Goal: Obtain resource: Download file/media

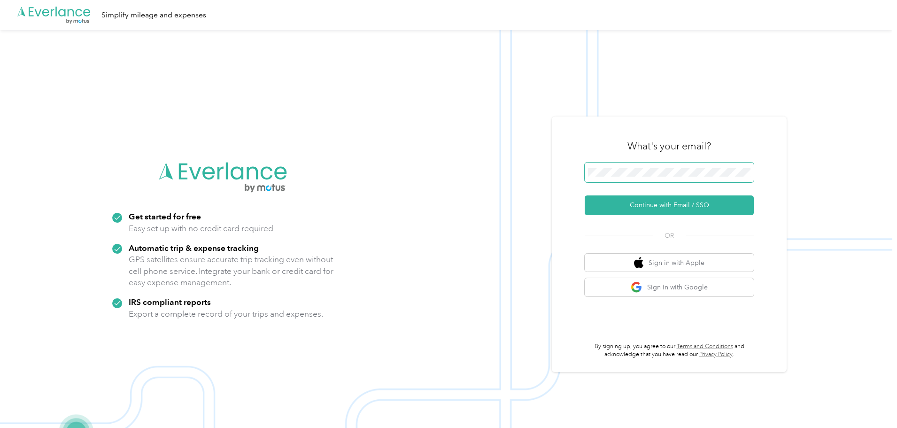
click at [617, 163] on span at bounding box center [669, 173] width 169 height 20
click at [645, 204] on button "Continue with Email / SSO" at bounding box center [669, 205] width 169 height 20
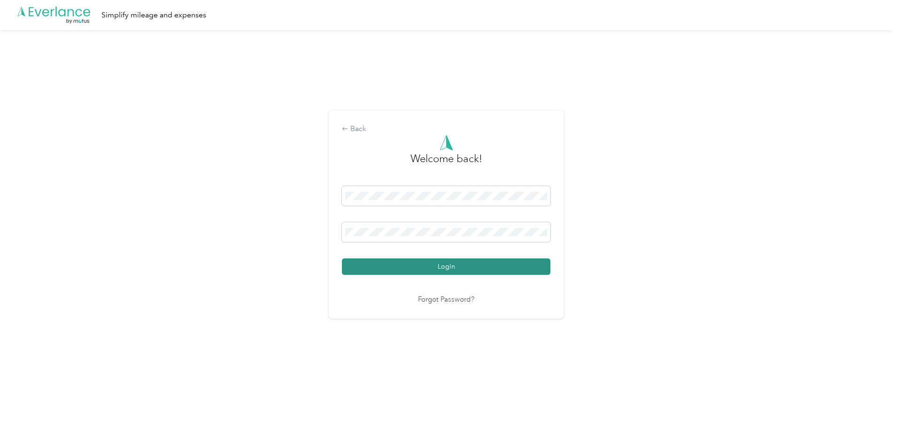
click at [425, 268] on button "Login" at bounding box center [446, 266] width 209 height 16
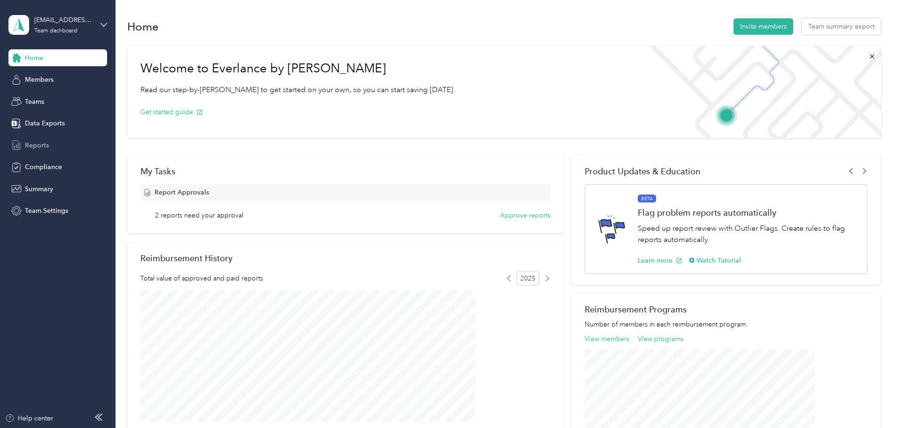
click at [32, 146] on span "Reports" at bounding box center [37, 145] width 24 height 10
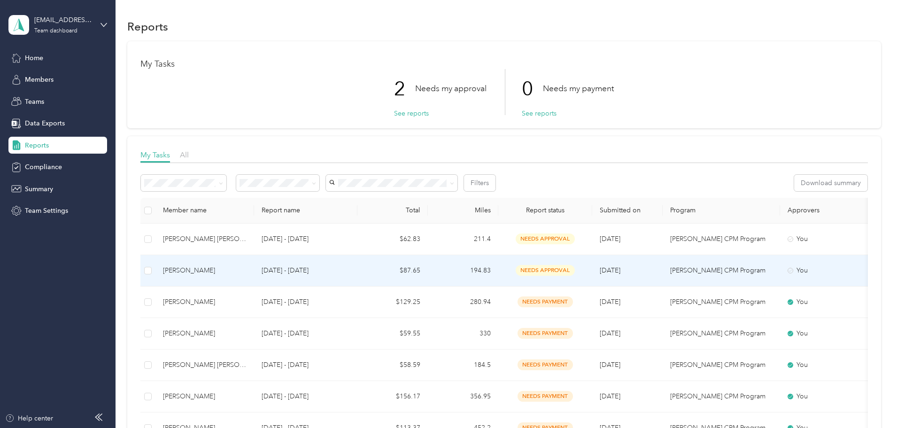
click at [575, 271] on span "needs approval" at bounding box center [545, 270] width 59 height 11
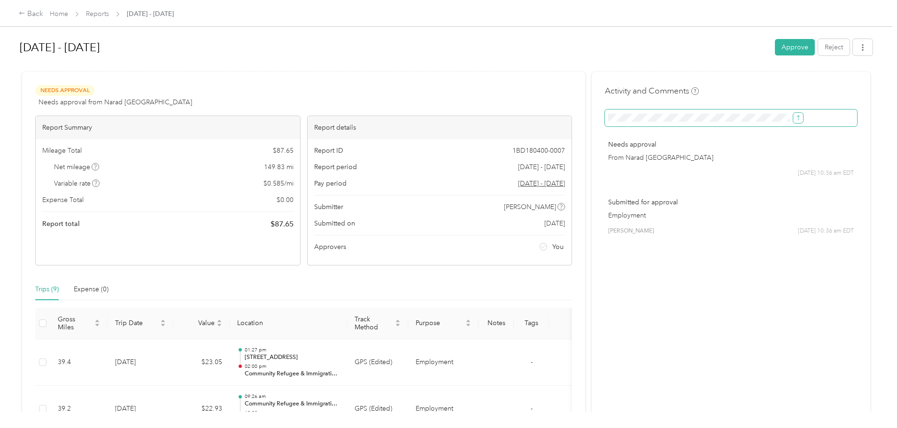
click at [795, 117] on icon "submit" at bounding box center [798, 118] width 7 height 7
click at [797, 117] on icon "submit" at bounding box center [798, 117] width 3 height 5
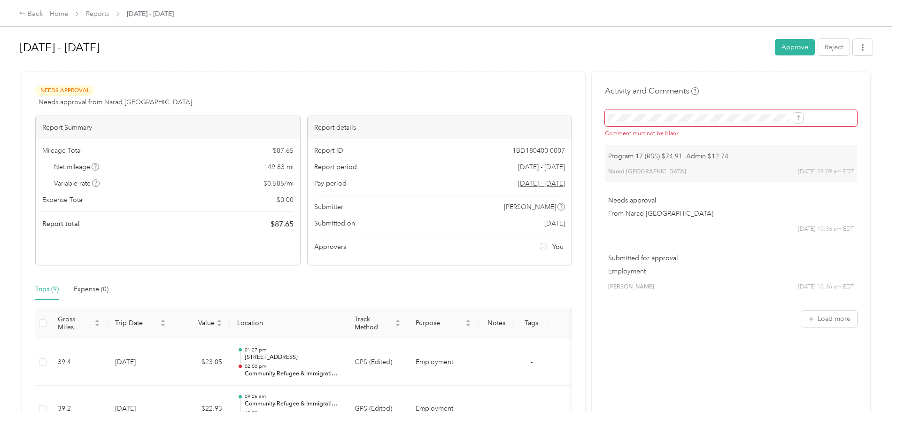
click at [775, 44] on button "Approve" at bounding box center [795, 47] width 40 height 16
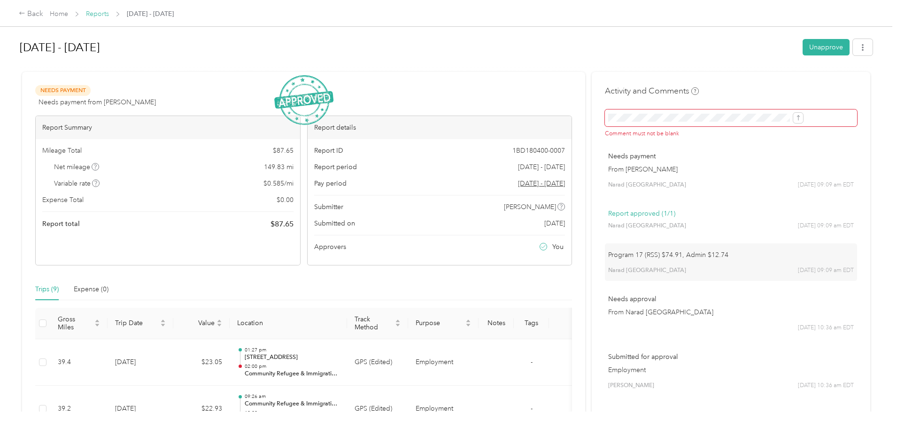
click at [109, 13] on link "Reports" at bounding box center [97, 14] width 23 height 8
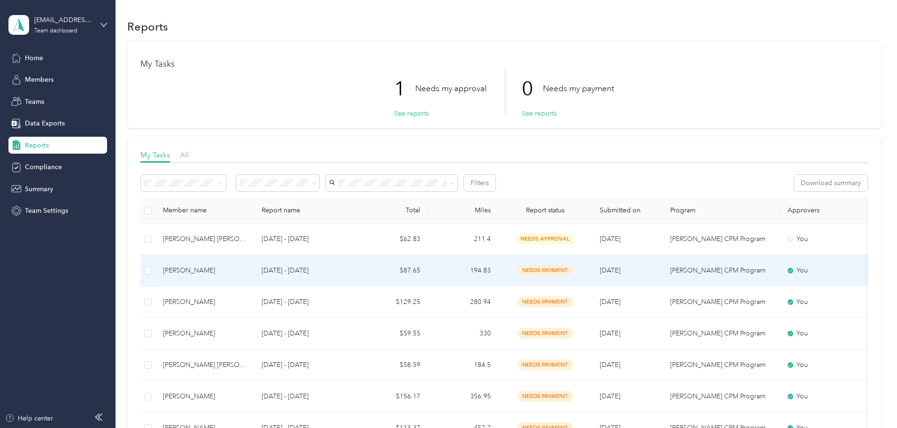
click at [247, 269] on div "[PERSON_NAME]" at bounding box center [205, 270] width 84 height 10
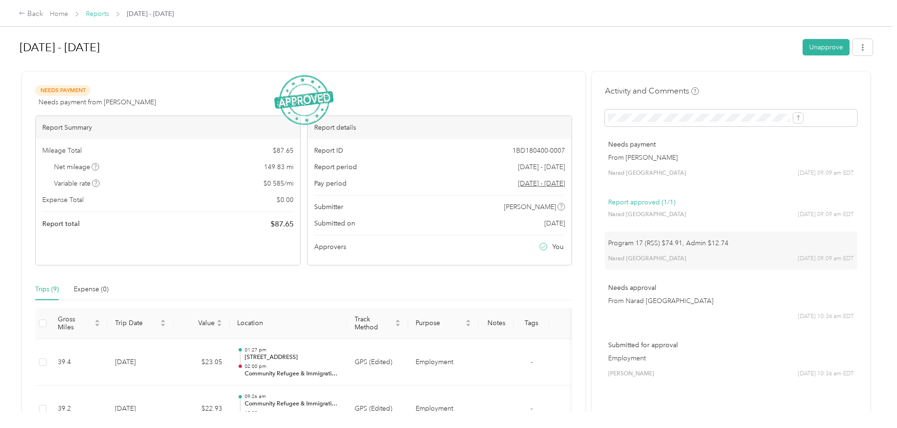
click at [109, 13] on link "Reports" at bounding box center [97, 14] width 23 height 8
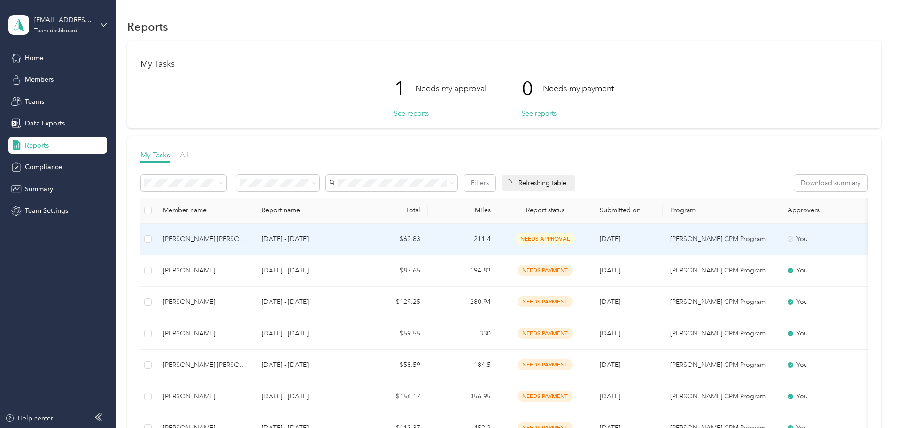
click at [335, 234] on p "[DATE] - [DATE]" at bounding box center [306, 239] width 88 height 10
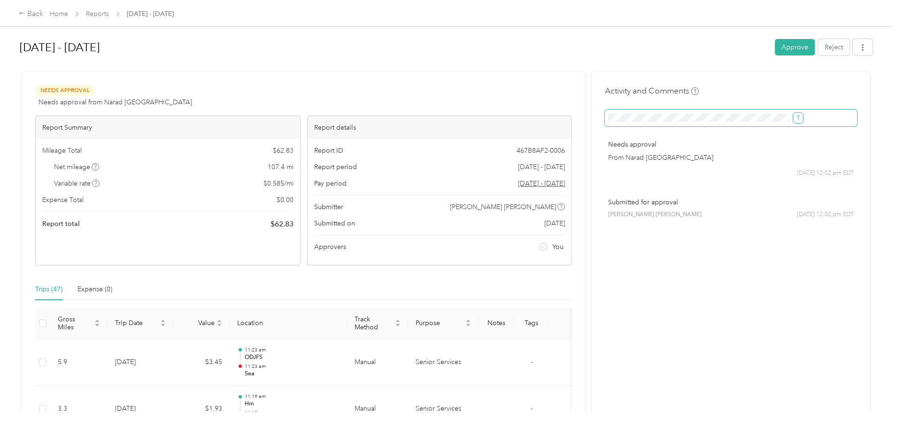
click at [795, 116] on icon "submit" at bounding box center [798, 118] width 7 height 7
click at [775, 50] on button "Approve" at bounding box center [795, 47] width 40 height 16
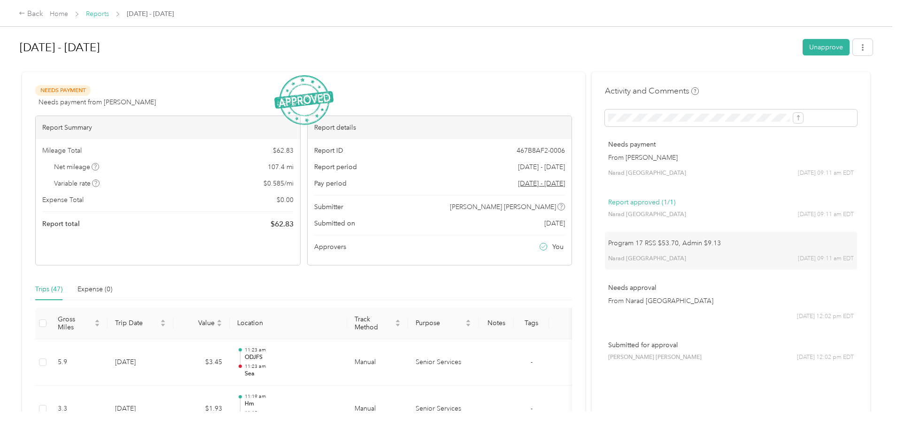
click at [109, 11] on link "Reports" at bounding box center [97, 14] width 23 height 8
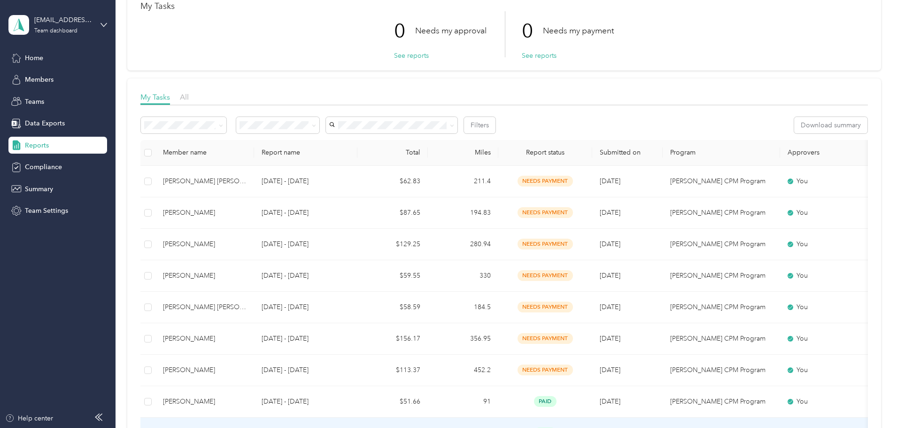
scroll to position [47, 0]
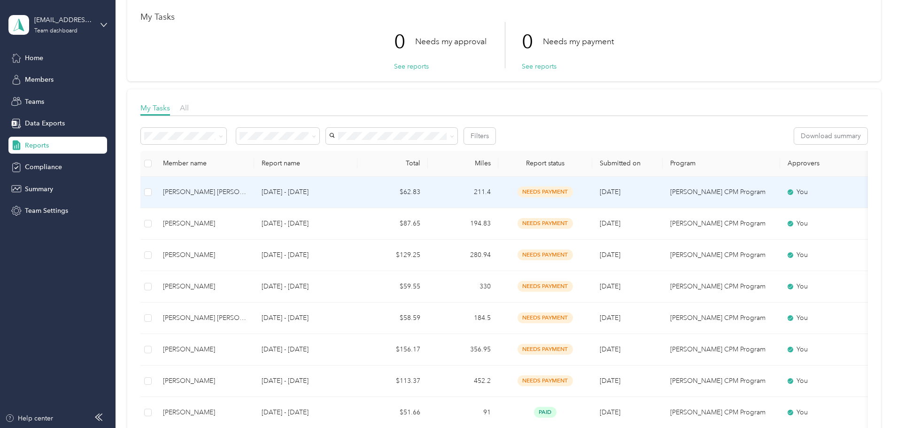
click at [247, 193] on div "[PERSON_NAME] [PERSON_NAME]" at bounding box center [205, 192] width 84 height 10
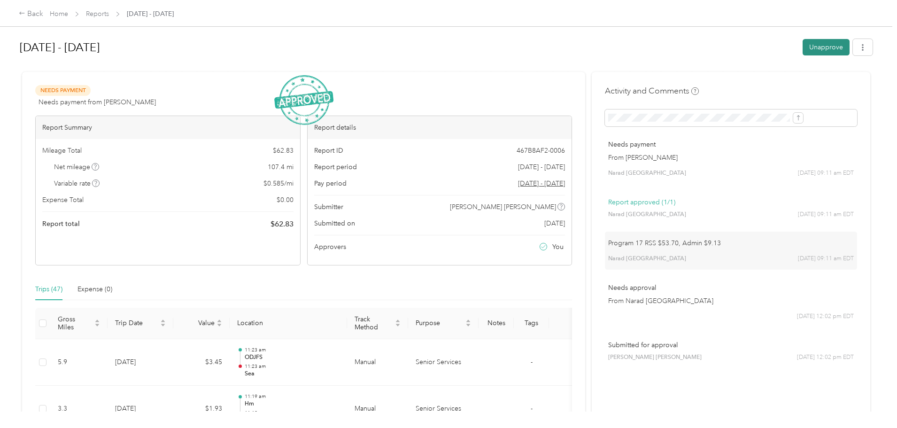
click at [803, 48] on button "Unapprove" at bounding box center [826, 47] width 47 height 16
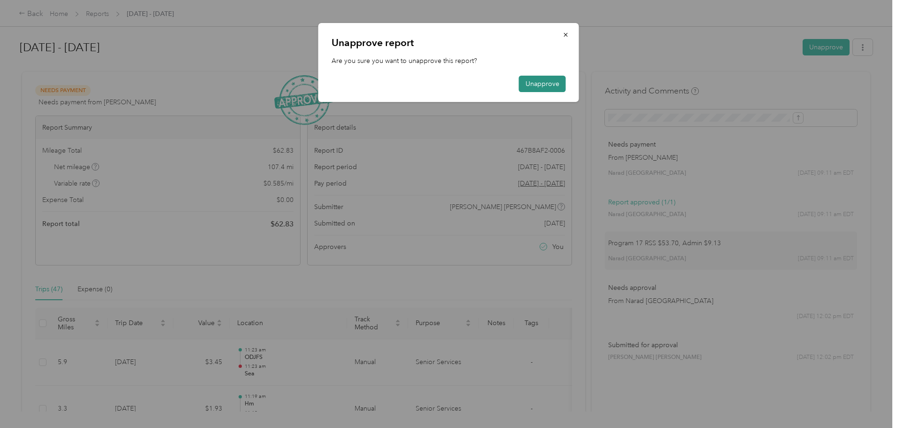
click at [536, 83] on button "Unapprove" at bounding box center [542, 84] width 47 height 16
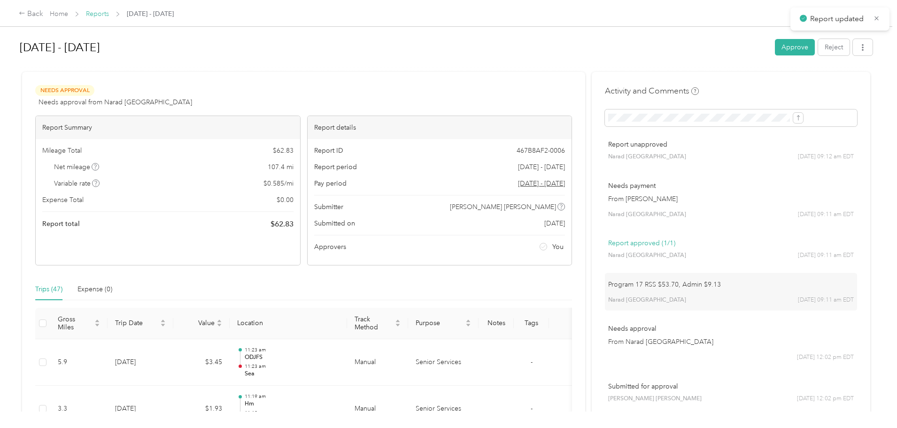
click at [109, 11] on link "Reports" at bounding box center [97, 14] width 23 height 8
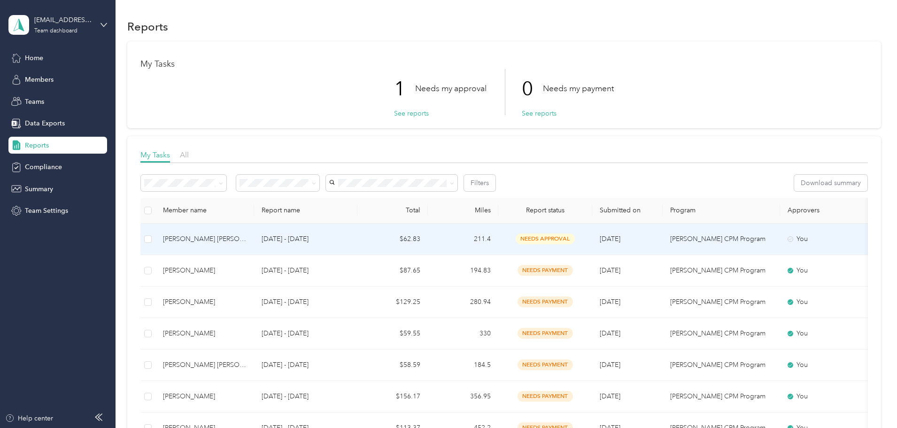
click at [247, 241] on div "[PERSON_NAME] [PERSON_NAME]" at bounding box center [205, 239] width 84 height 10
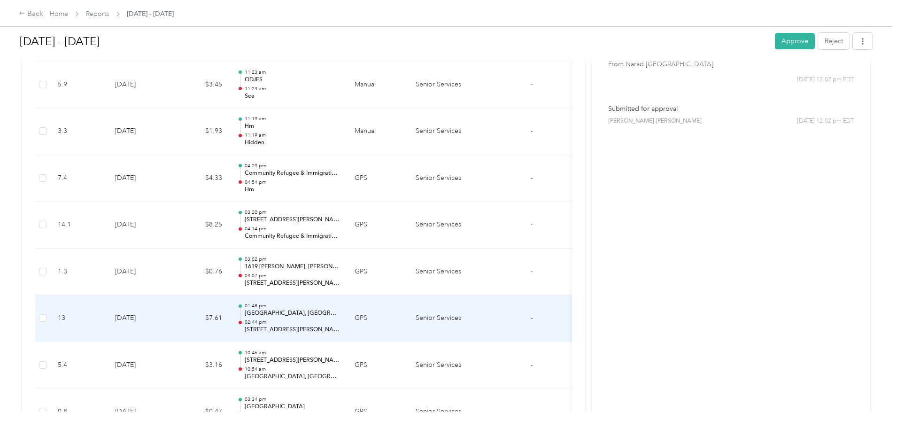
scroll to position [87, 0]
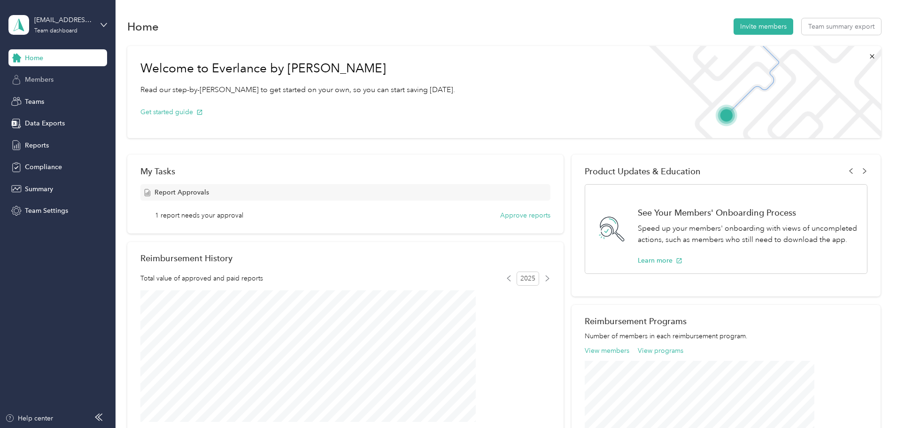
click at [39, 75] on span "Members" at bounding box center [39, 80] width 29 height 10
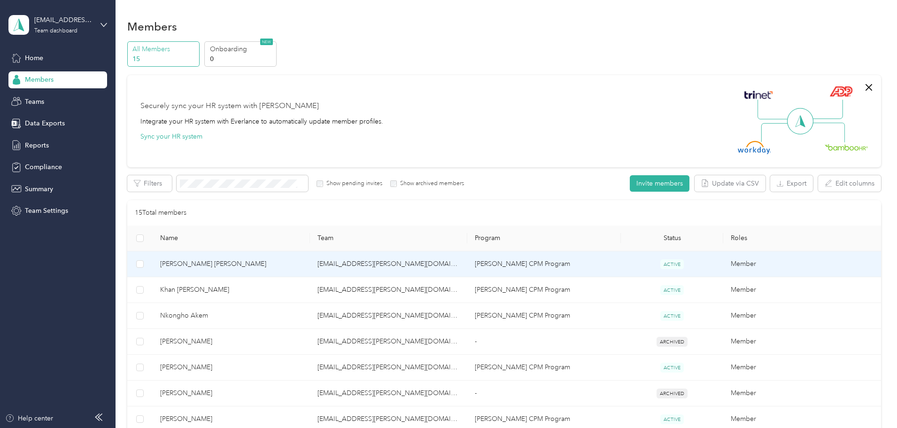
click at [256, 262] on span "[PERSON_NAME] [PERSON_NAME]" at bounding box center [231, 264] width 142 height 10
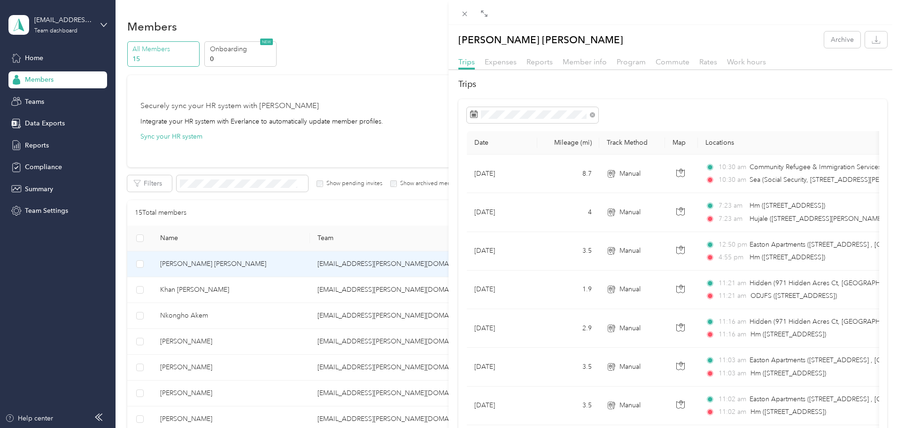
click at [34, 146] on div "[PERSON_NAME] [PERSON_NAME] Archive Trips Expenses Reports Member info Program …" at bounding box center [448, 214] width 897 height 428
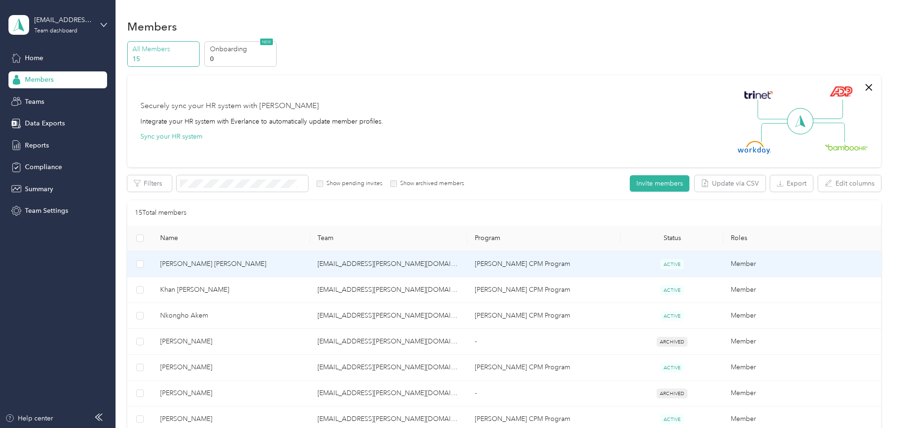
click at [247, 256] on td "[PERSON_NAME] [PERSON_NAME]" at bounding box center [231, 264] width 157 height 26
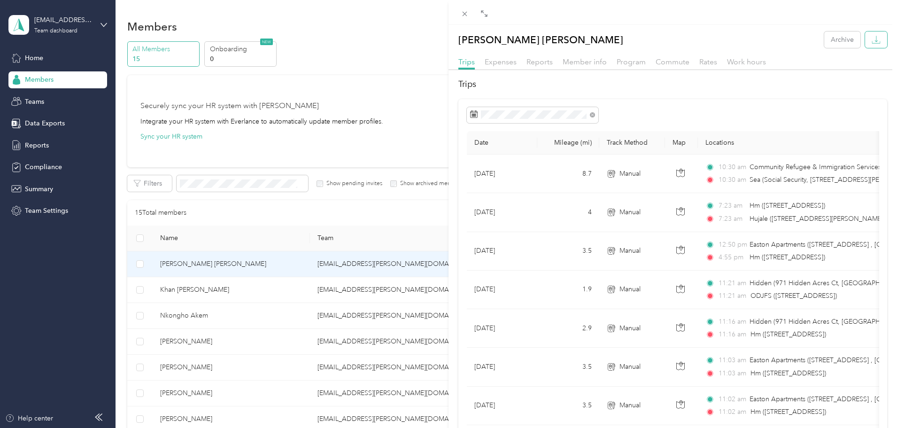
click at [872, 41] on icon "button" at bounding box center [876, 39] width 9 height 9
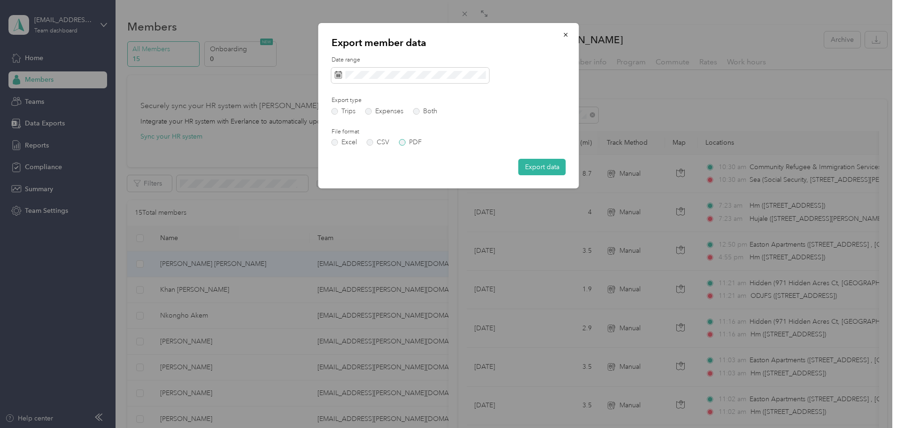
click at [404, 143] on label "PDF" at bounding box center [410, 142] width 23 height 7
click at [544, 165] on button "Export data" at bounding box center [542, 167] width 47 height 16
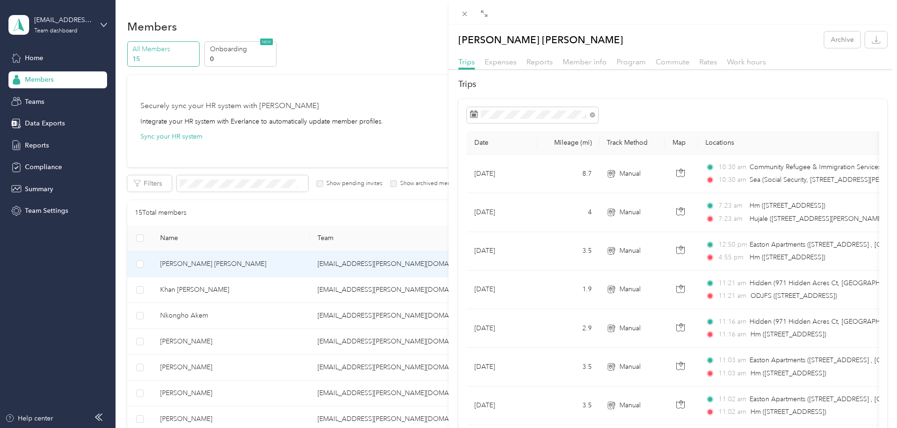
click at [29, 144] on div "Abdi-Hakim Mohamed Archive Trips Expenses Reports Member info Program Commute R…" at bounding box center [448, 214] width 897 height 428
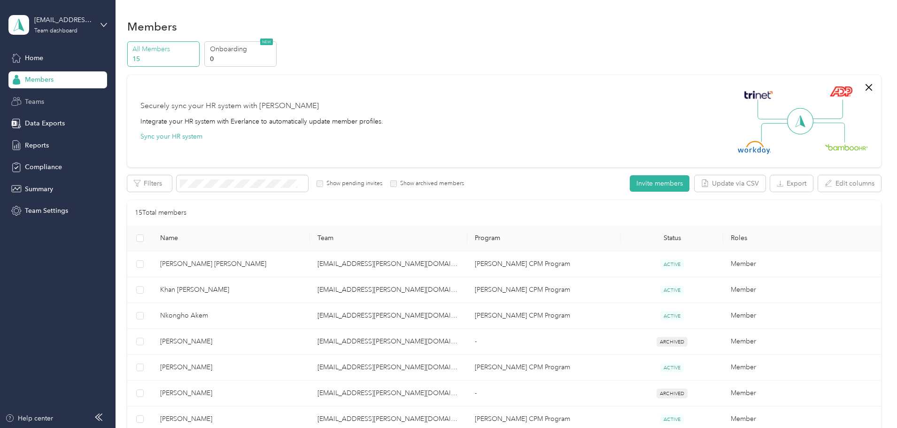
click at [33, 96] on div "Teams" at bounding box center [57, 101] width 99 height 17
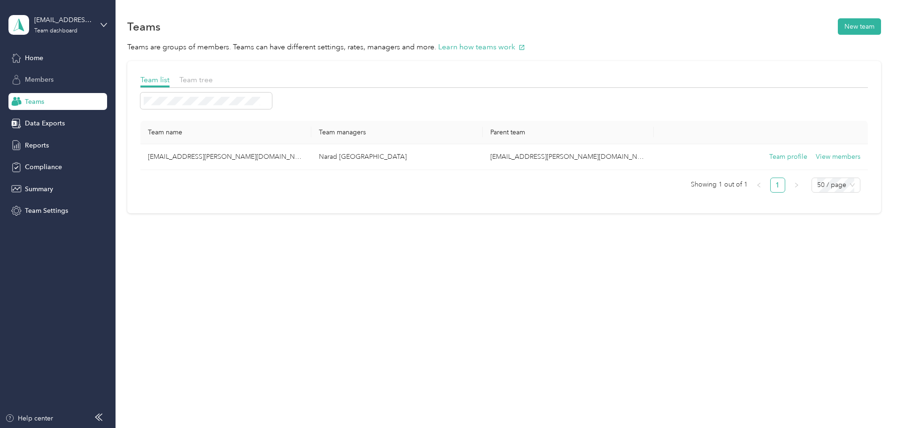
click at [33, 75] on span "Members" at bounding box center [39, 80] width 29 height 10
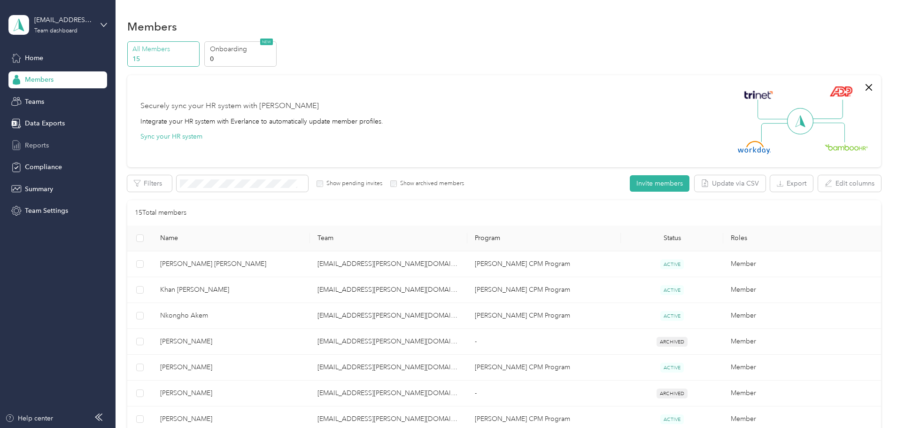
click at [40, 146] on span "Reports" at bounding box center [37, 145] width 24 height 10
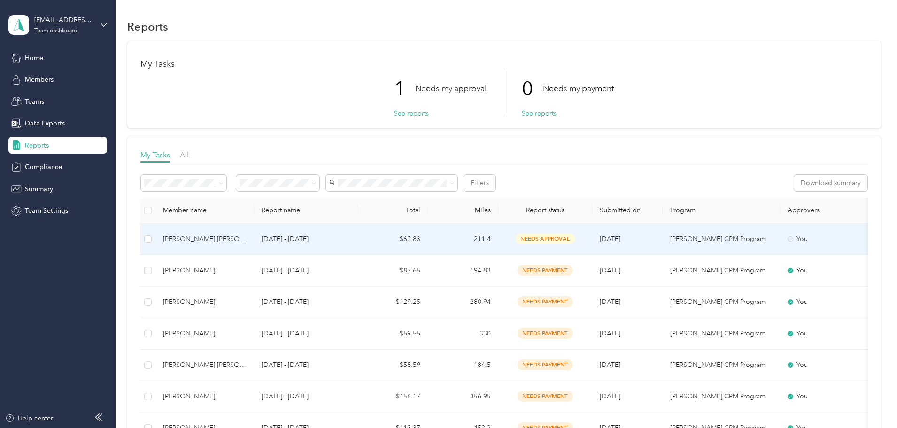
click at [254, 233] on td "[PERSON_NAME] [PERSON_NAME]" at bounding box center [204, 239] width 99 height 31
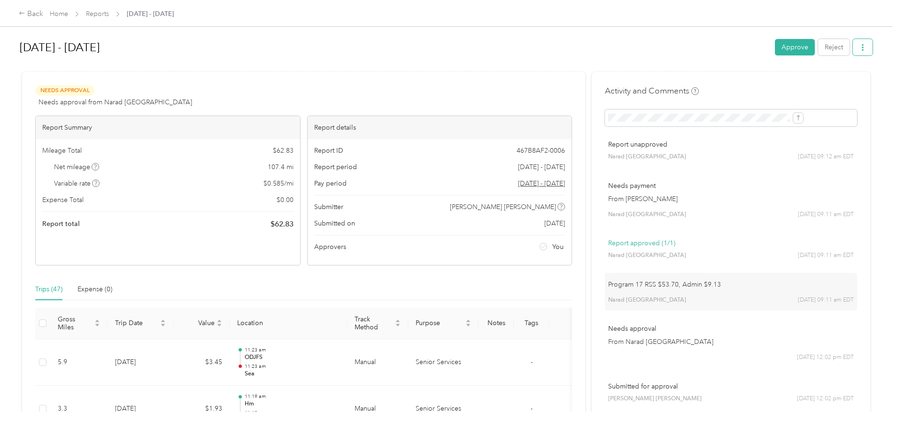
click at [860, 50] on icon "button" at bounding box center [863, 47] width 7 height 7
click at [747, 78] on span "Download" at bounding box center [759, 82] width 31 height 10
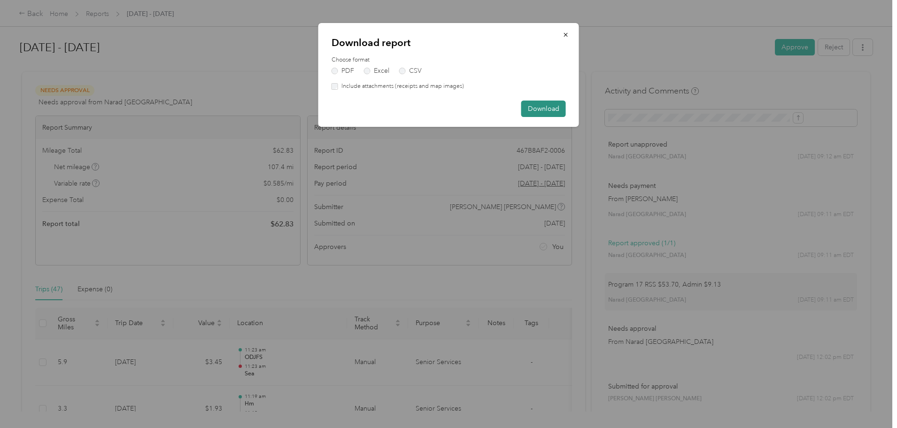
click at [526, 109] on button "Download" at bounding box center [543, 109] width 45 height 16
